Goal: Complete application form

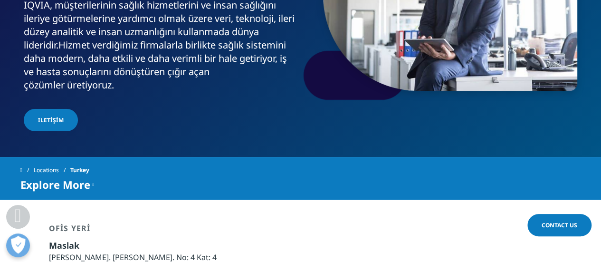
scroll to position [190, 0]
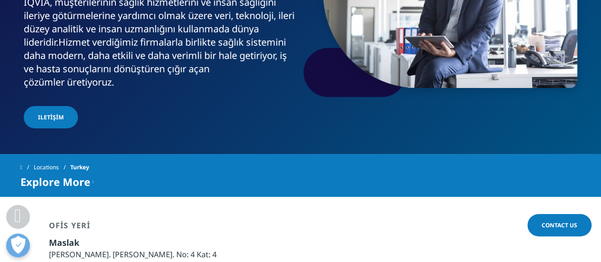
click at [50, 113] on span "Iletişim" at bounding box center [51, 117] width 26 height 8
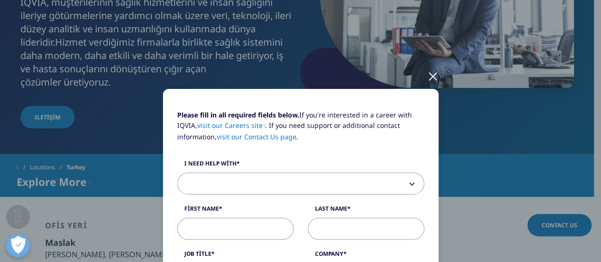
click at [267, 181] on span at bounding box center [301, 184] width 246 height 22
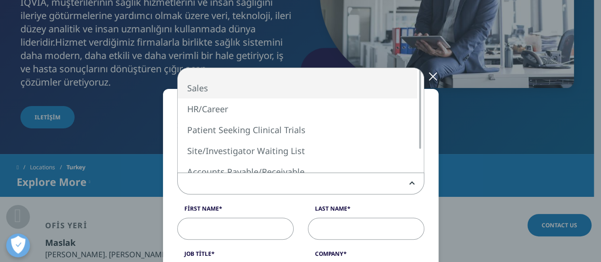
select select "Sales"
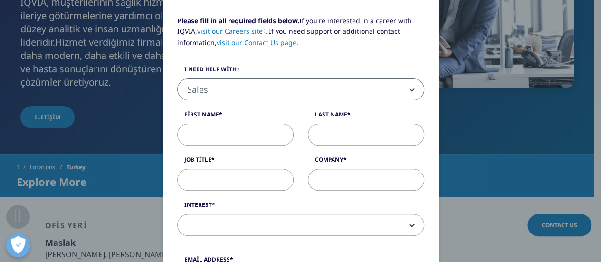
scroll to position [95, 0]
click at [229, 132] on input "First Name" at bounding box center [235, 134] width 116 height 22
type input "OĞUZ"
type input "YÜKSEL"
type input "LIVEPHARMA ILAC VE SAGLIK URUNLERI A.S"
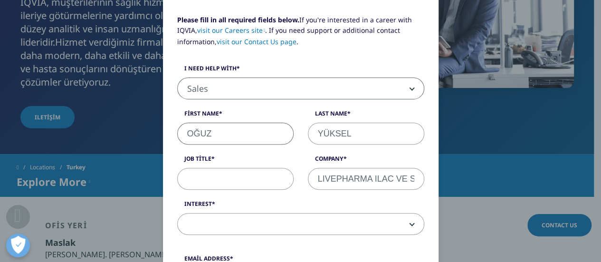
type input "[EMAIL_ADDRESS][DOMAIN_NAME]"
type input "05336573228"
drag, startPoint x: 314, startPoint y: 176, endPoint x: 369, endPoint y: 179, distance: 54.2
click at [368, 174] on input "LIVEPHARMA ILAC VE SAGLIK URUNLERI A.S" at bounding box center [366, 179] width 116 height 22
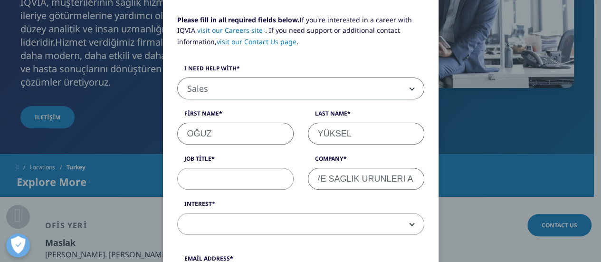
scroll to position [0, 77]
drag, startPoint x: 315, startPoint y: 179, endPoint x: 423, endPoint y: 186, distance: 108.0
click at [423, 186] on div "Company VITAFENIX ILAC VE SAGLIK URUNLERI A.S" at bounding box center [366, 171] width 131 height 35
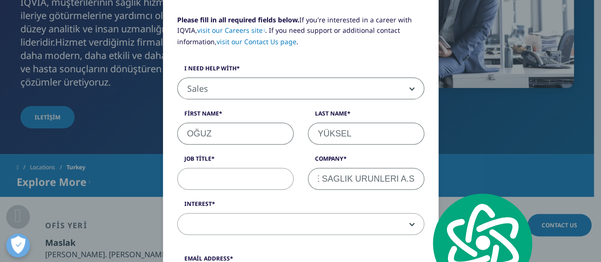
paste input "itafenix İlaç Gıda Takviyeleri AŞ"
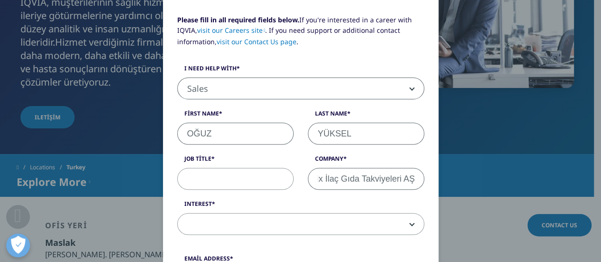
type input "Vitafenix İlaç Gıda Takviyeleri AŞ"
click at [319, 197] on div "Please fill in all required fields below. If you're interested in a career with…" at bounding box center [300, 130] width 261 height 230
click at [239, 181] on input "Job Title" at bounding box center [235, 179] width 116 height 22
type input "Marketing Manager"
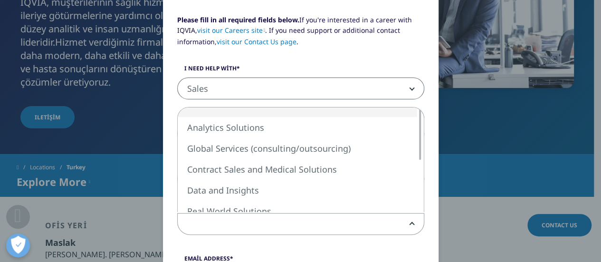
click at [275, 232] on span at bounding box center [301, 224] width 246 height 22
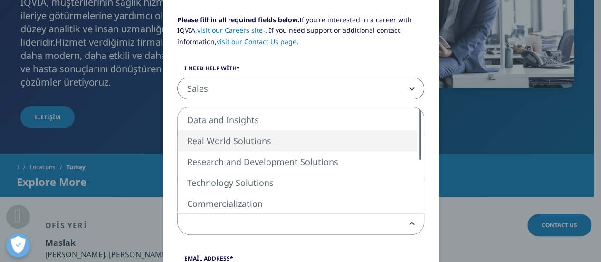
click at [409, 126] on div "Analytics Solutions Global Services (consulting/outsourcing) Contract Sales and…" at bounding box center [301, 159] width 246 height 104
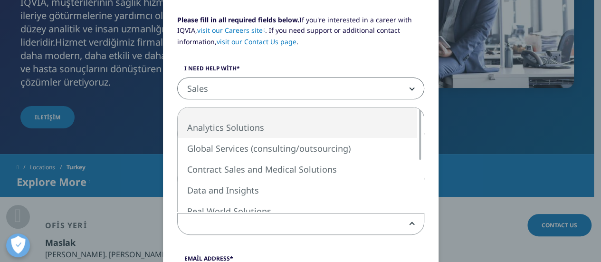
select select "Analytics Solutions"
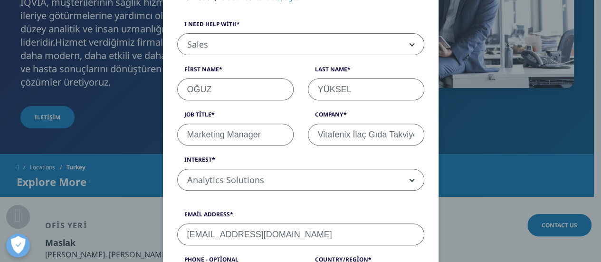
scroll to position [190, 0]
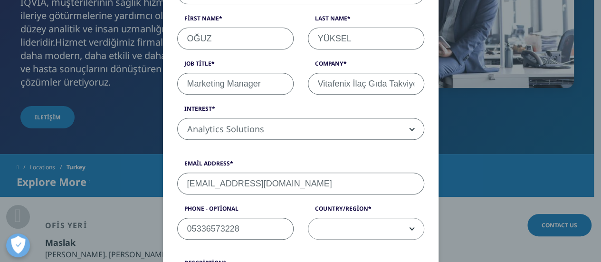
drag, startPoint x: 183, startPoint y: 182, endPoint x: 321, endPoint y: 183, distance: 138.2
click at [321, 183] on input "[EMAIL_ADDRESS][DOMAIN_NAME]" at bounding box center [300, 183] width 247 height 22
type input "[EMAIL_ADDRESS][DOMAIN_NAME]"
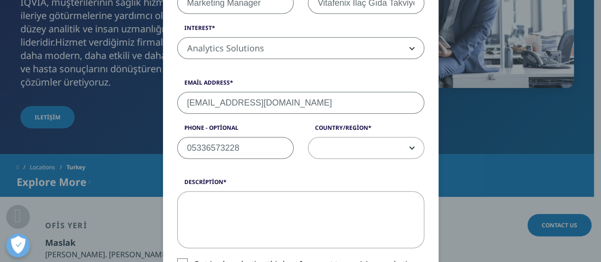
scroll to position [285, 0]
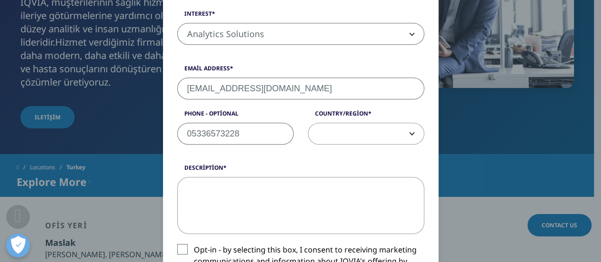
click at [354, 129] on span at bounding box center [365, 134] width 115 height 22
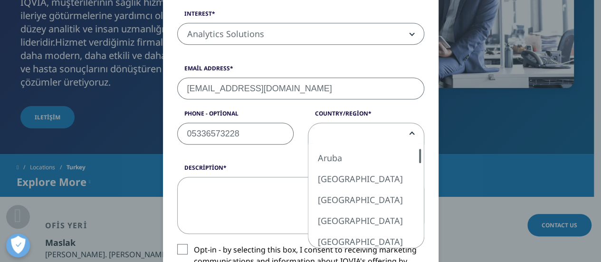
click at [114, 180] on div "Please fill in all required fields below. If you're interested in a career with…" at bounding box center [300, 132] width 560 height 835
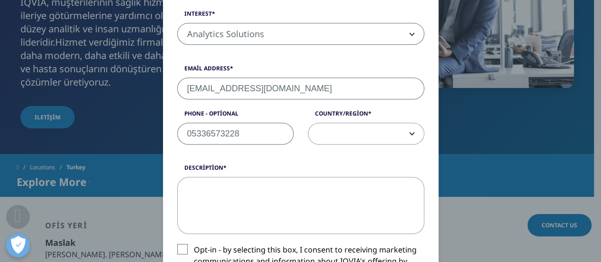
click at [347, 131] on span at bounding box center [365, 134] width 115 height 22
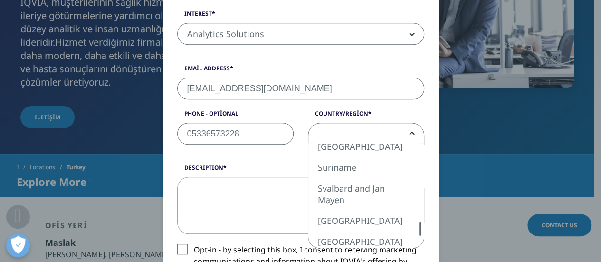
click at [423, 228] on div "Please fill in all required fields below. If you're interested in a career with…" at bounding box center [300, 128] width 247 height 606
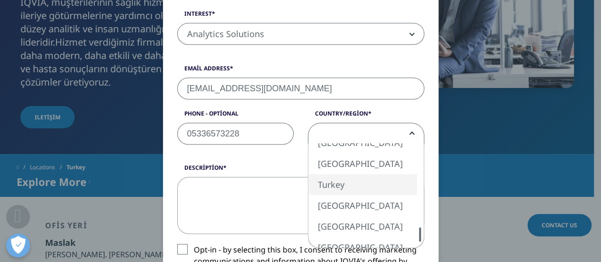
select select "Turkey"
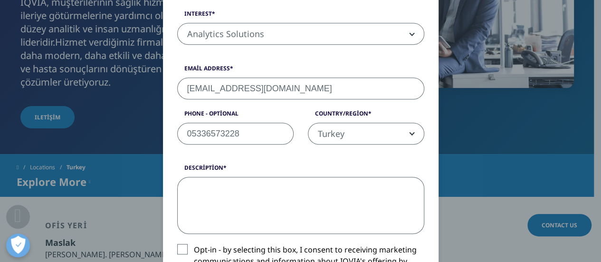
click at [288, 203] on textarea "Description" at bounding box center [300, 205] width 247 height 57
type textarea "IMS datası almak istiyorum"
